Goal: Transaction & Acquisition: Purchase product/service

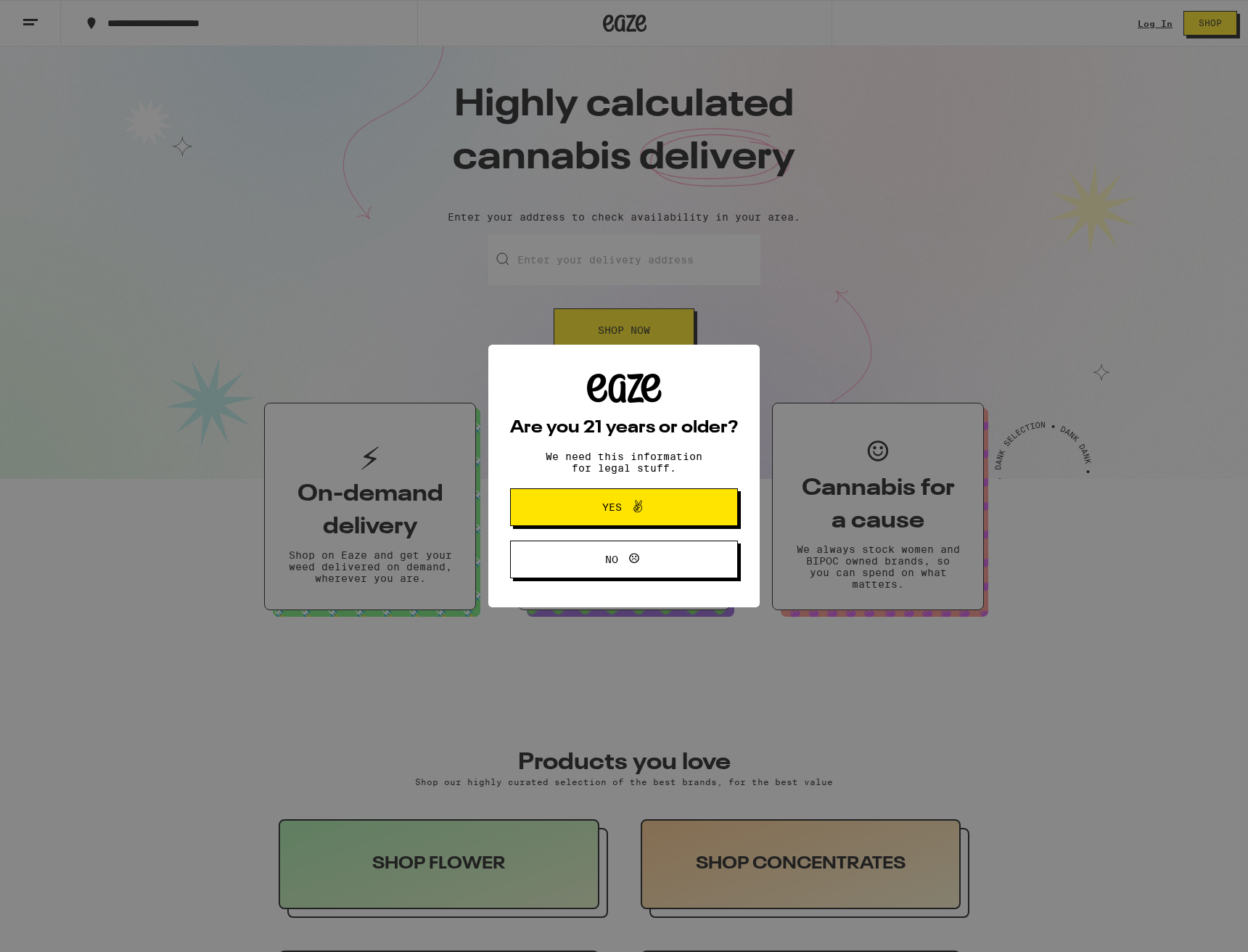
click at [1155, 27] on div "Are you 21 years or older? We need this information for legal stuff. Yes No" at bounding box center [624, 476] width 1248 height 952
click at [616, 522] on button "Yes" at bounding box center [624, 507] width 228 height 37
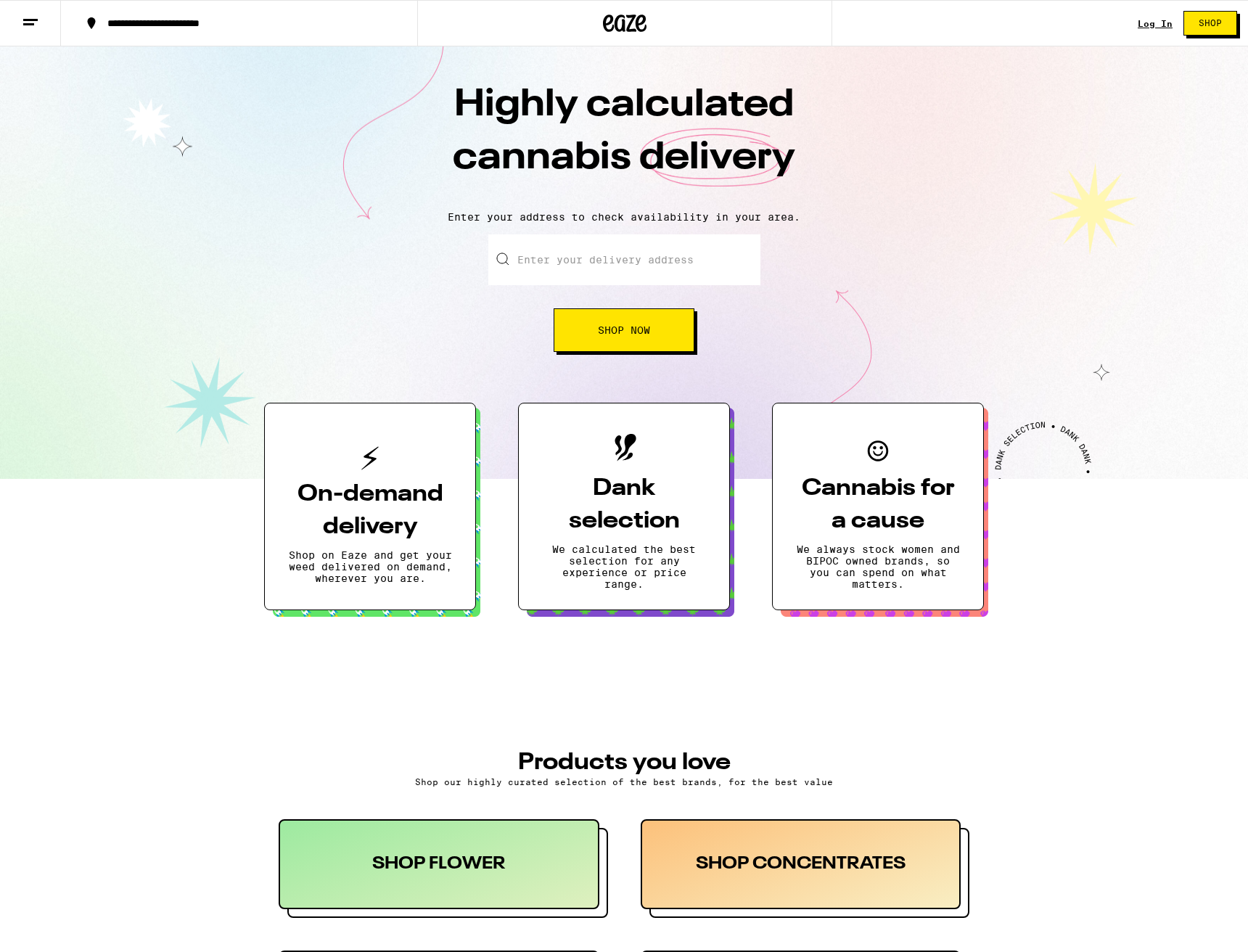
click at [1143, 26] on link "Log In" at bounding box center [1156, 24] width 35 height 9
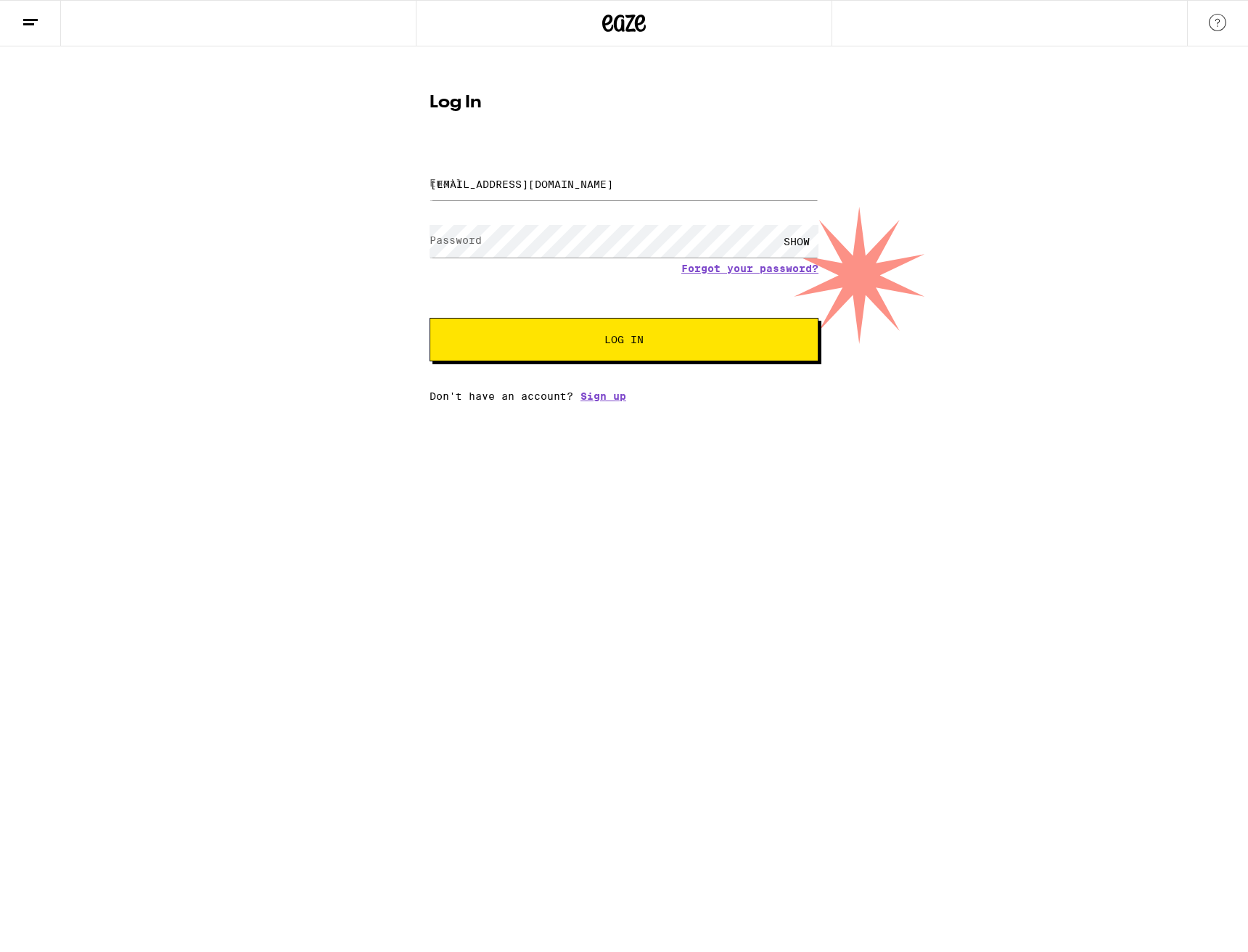
type input "[EMAIL_ADDRESS][DOMAIN_NAME]"
click at [624, 341] on button "Log In" at bounding box center [624, 339] width 389 height 43
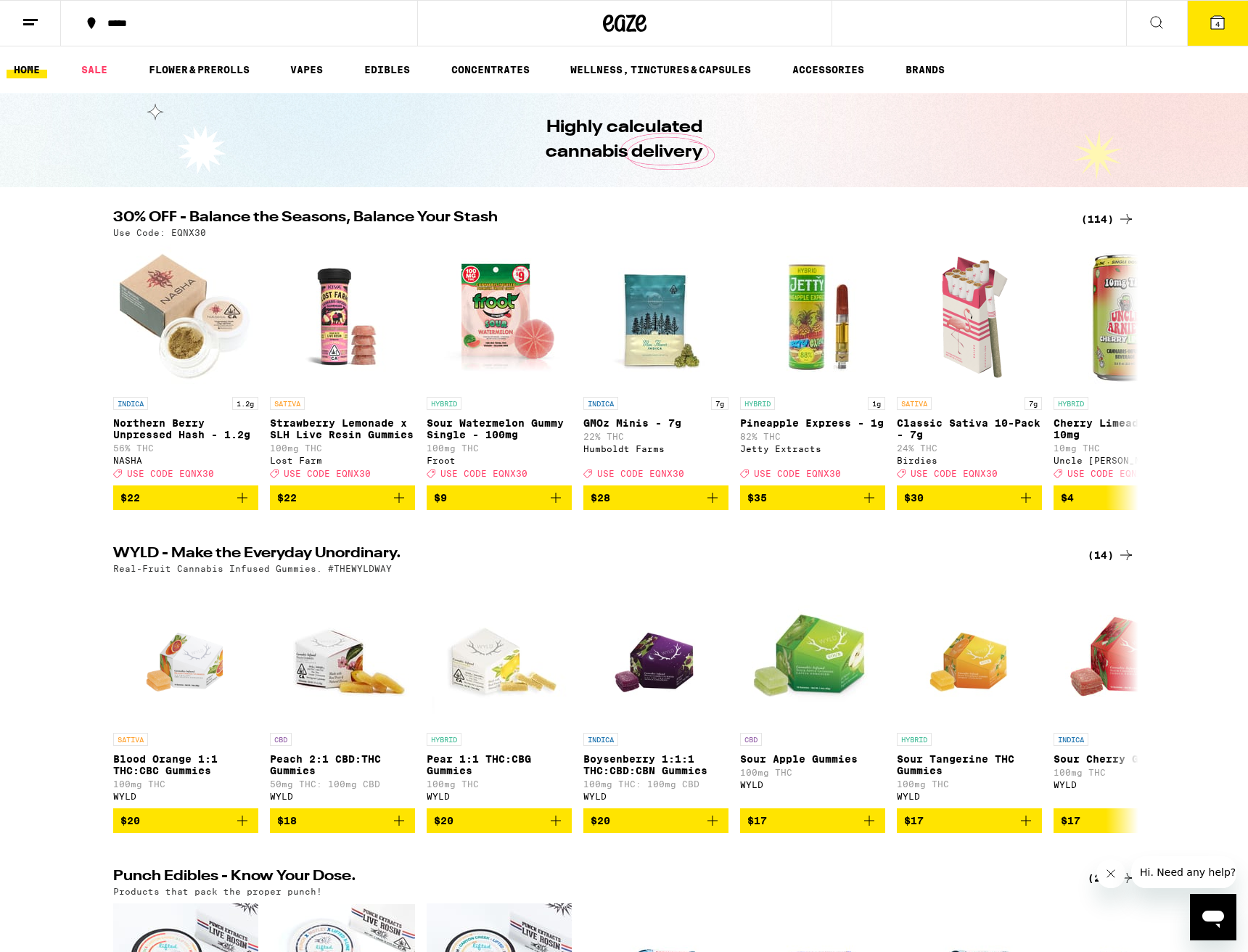
click at [1221, 24] on icon at bounding box center [1217, 22] width 13 height 13
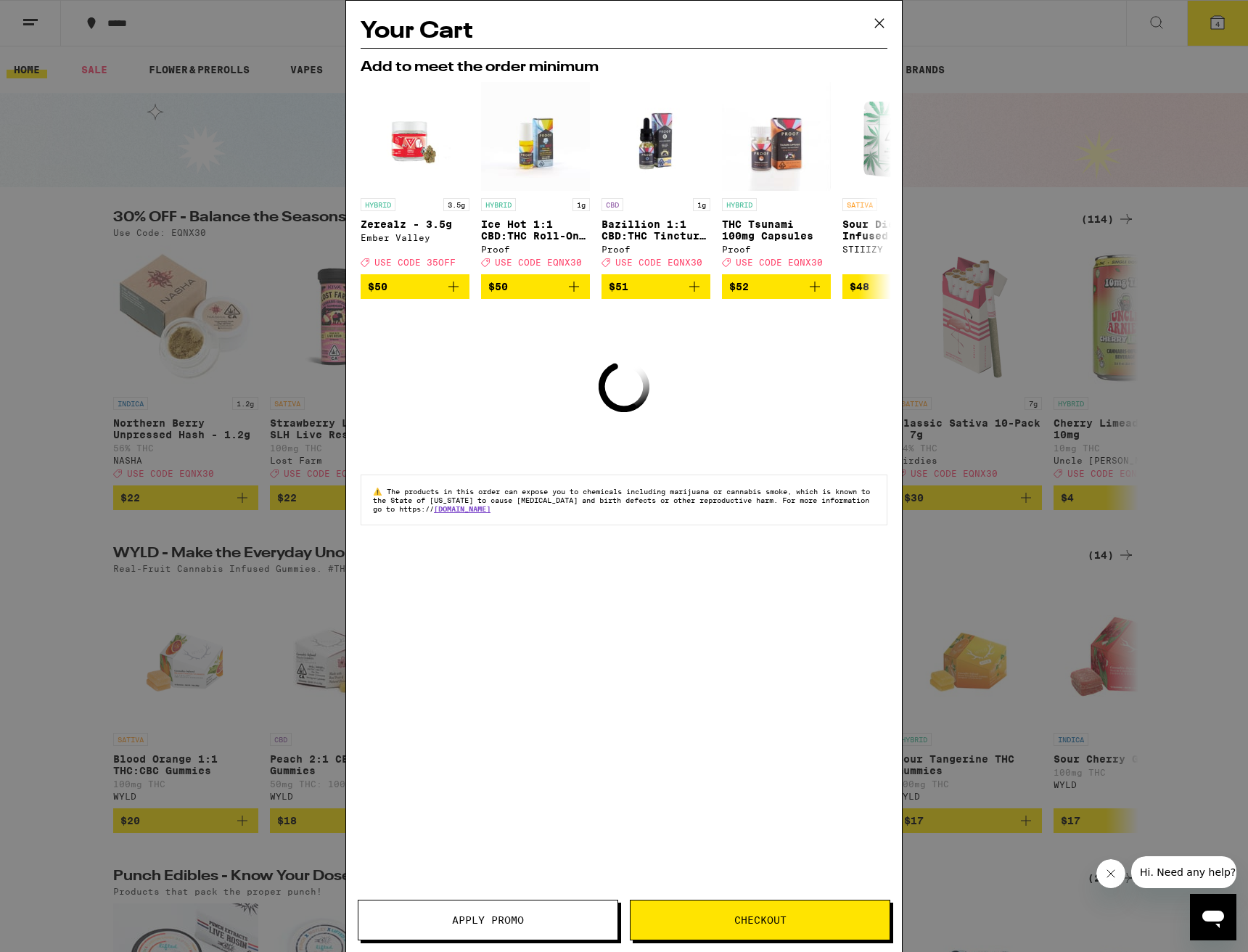
click at [883, 22] on icon at bounding box center [880, 23] width 22 height 22
